Goal: Book appointment/travel/reservation

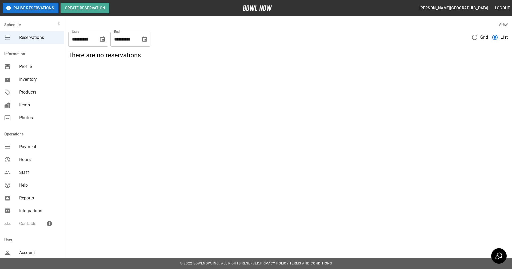
click at [102, 42] on icon "Choose date, selected date is Sep 13, 2025" at bounding box center [102, 38] width 5 height 5
click at [114, 88] on button "13" at bounding box center [114, 87] width 10 height 10
click at [177, 101] on div "**********" at bounding box center [256, 134] width 512 height 269
click at [102, 43] on button "Choose date, selected date is Sep 13, 2025" at bounding box center [102, 39] width 11 height 11
click at [102, 56] on icon "Previous month" at bounding box center [103, 54] width 2 height 3
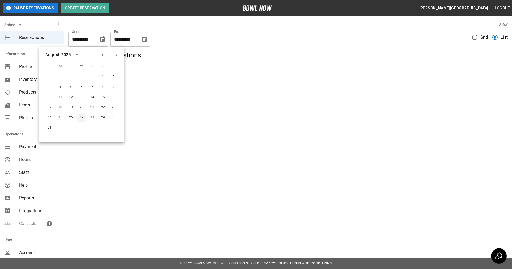
click at [82, 120] on button "27" at bounding box center [82, 118] width 10 height 10
type input "**********"
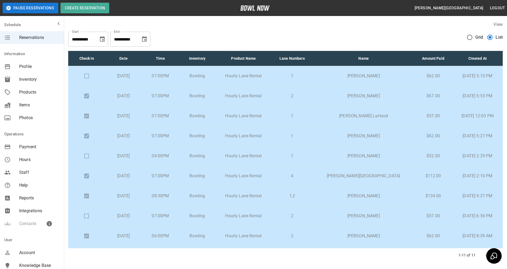
click at [369, 75] on p "[PERSON_NAME]" at bounding box center [363, 76] width 93 height 6
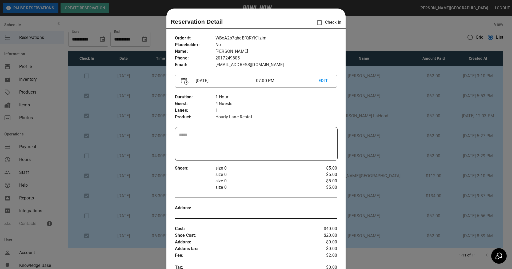
scroll to position [9, 0]
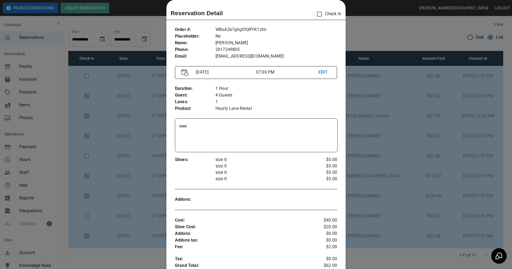
drag, startPoint x: 398, startPoint y: 169, endPoint x: 420, endPoint y: 178, distance: 23.9
click at [398, 169] on div at bounding box center [256, 134] width 512 height 269
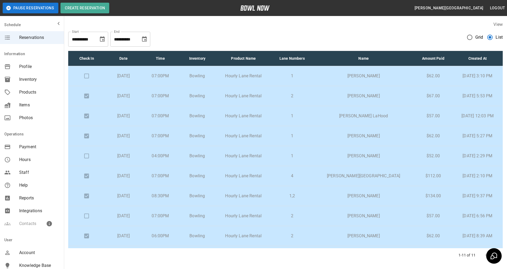
click at [419, 175] on p "$112.00" at bounding box center [434, 176] width 30 height 6
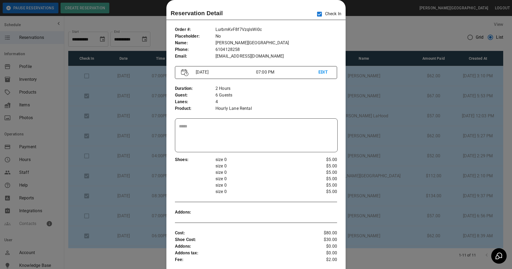
click at [423, 151] on div at bounding box center [256, 134] width 512 height 269
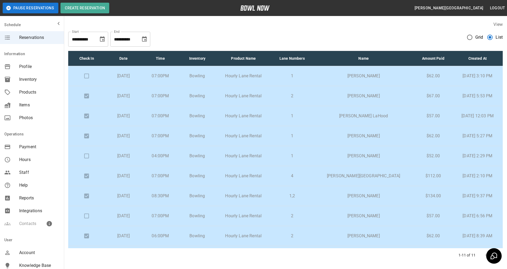
click at [414, 172] on td "$112.00" at bounding box center [433, 176] width 38 height 20
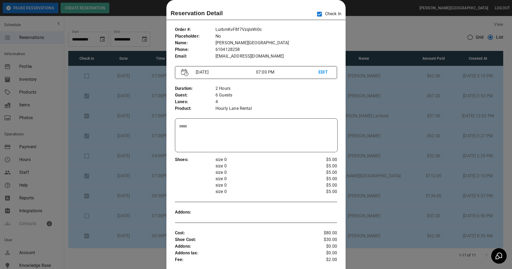
click at [414, 145] on div at bounding box center [256, 134] width 512 height 269
